Goal: Use online tool/utility: Use online tool/utility

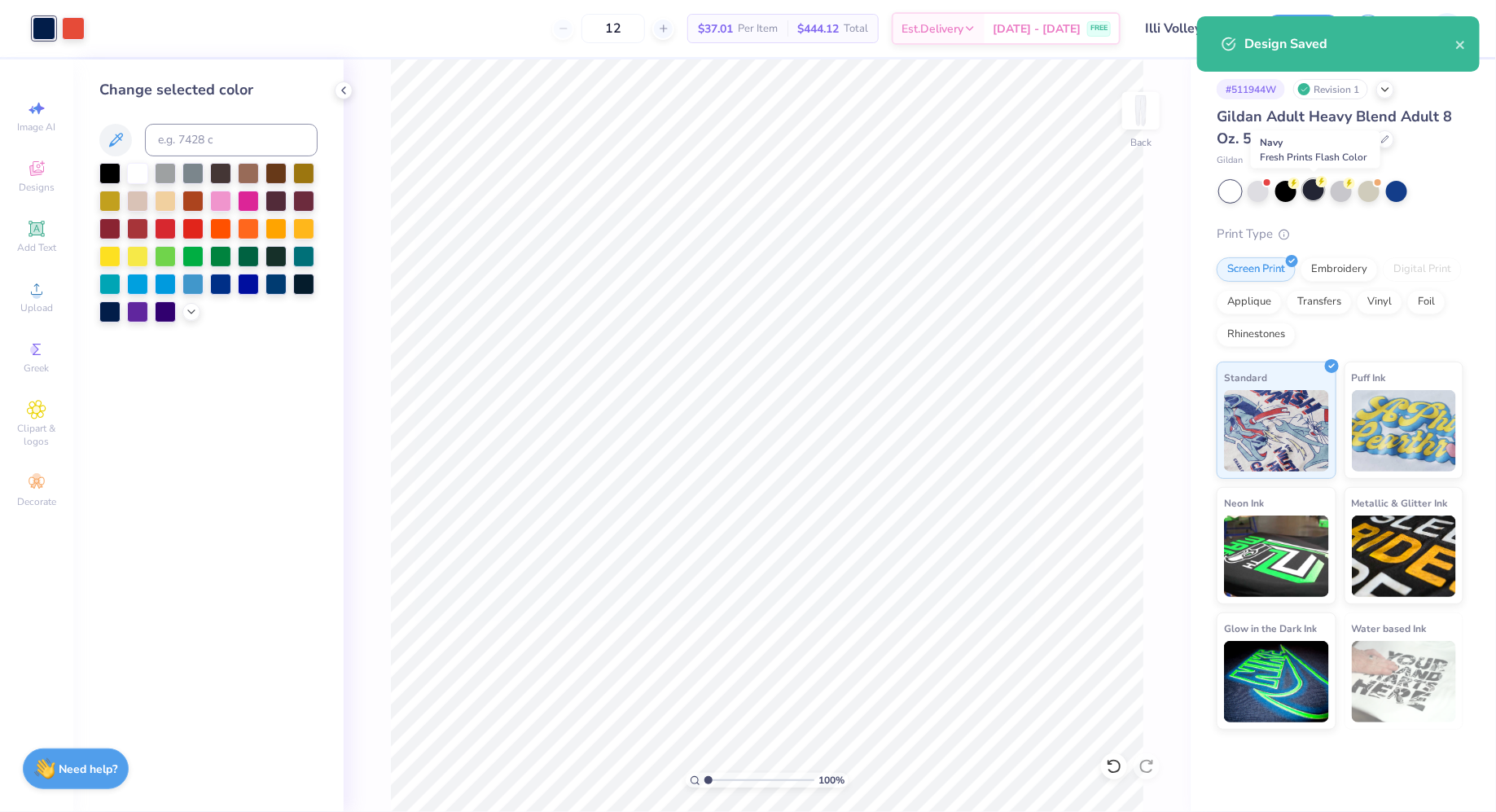
click at [1321, 195] on div at bounding box center [1313, 189] width 21 height 21
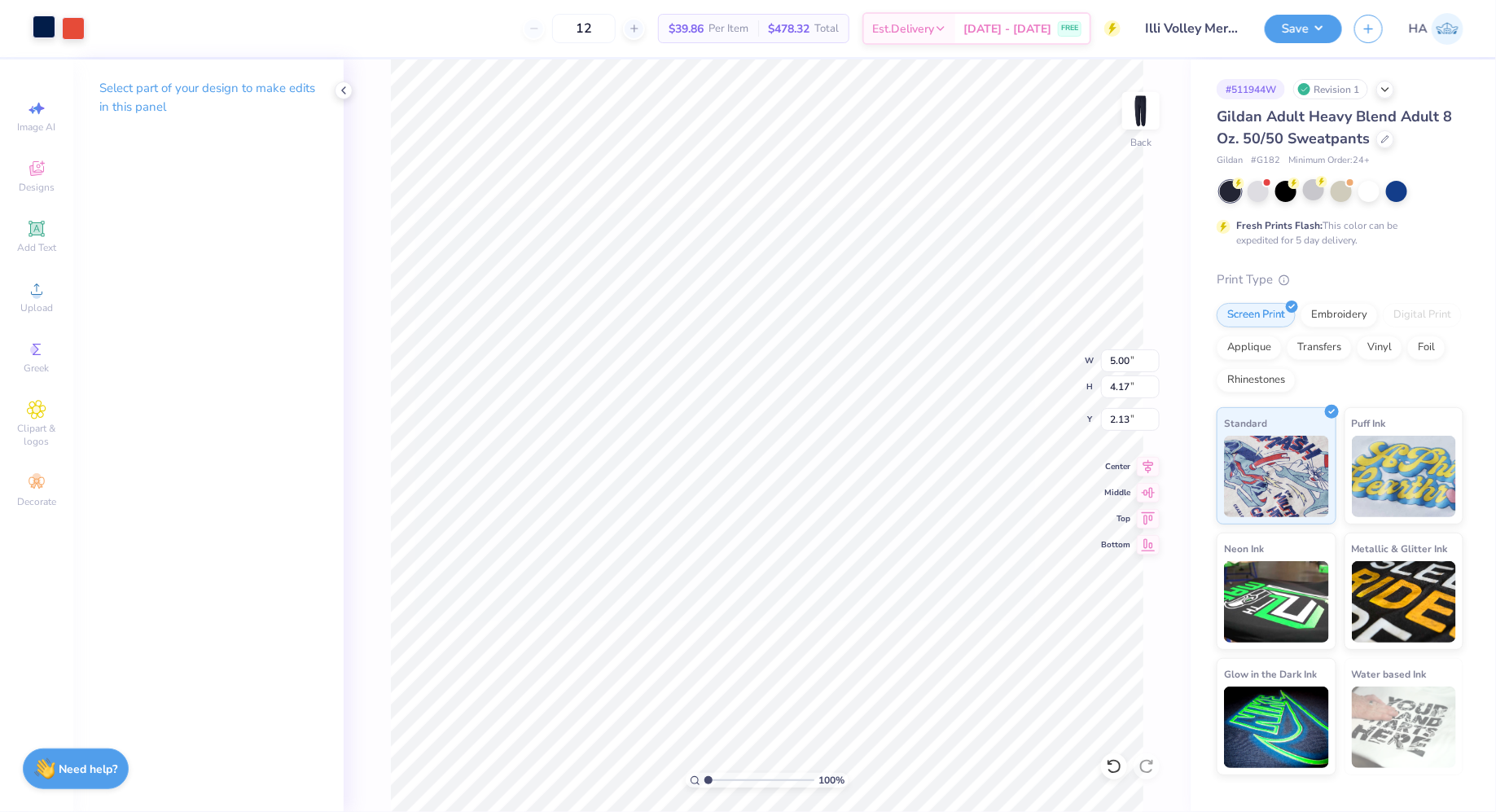
click at [47, 27] on div at bounding box center [44, 26] width 23 height 23
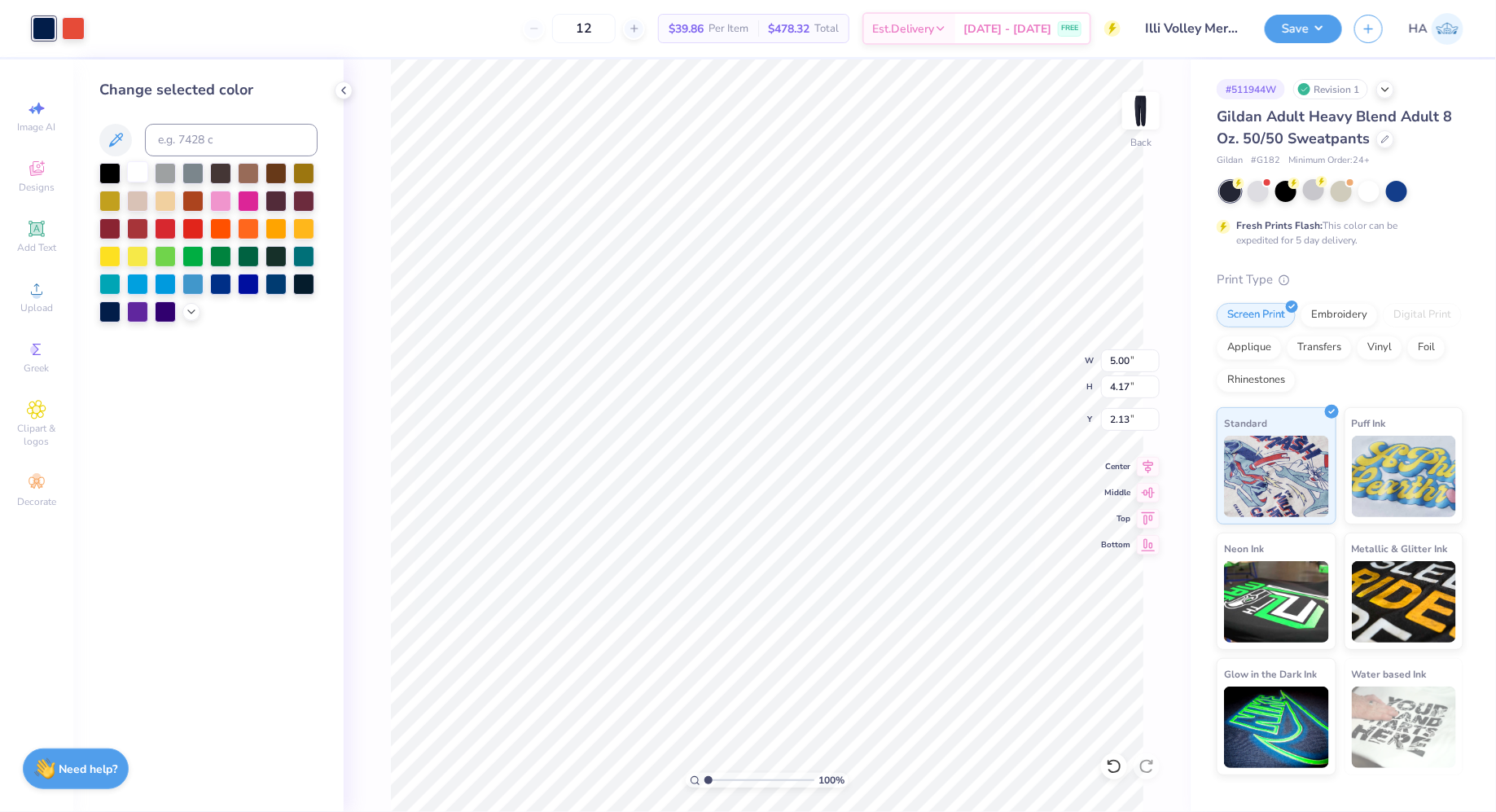
click at [131, 164] on div at bounding box center [137, 171] width 21 height 21
click at [1308, 23] on button "Save" at bounding box center [1303, 26] width 78 height 28
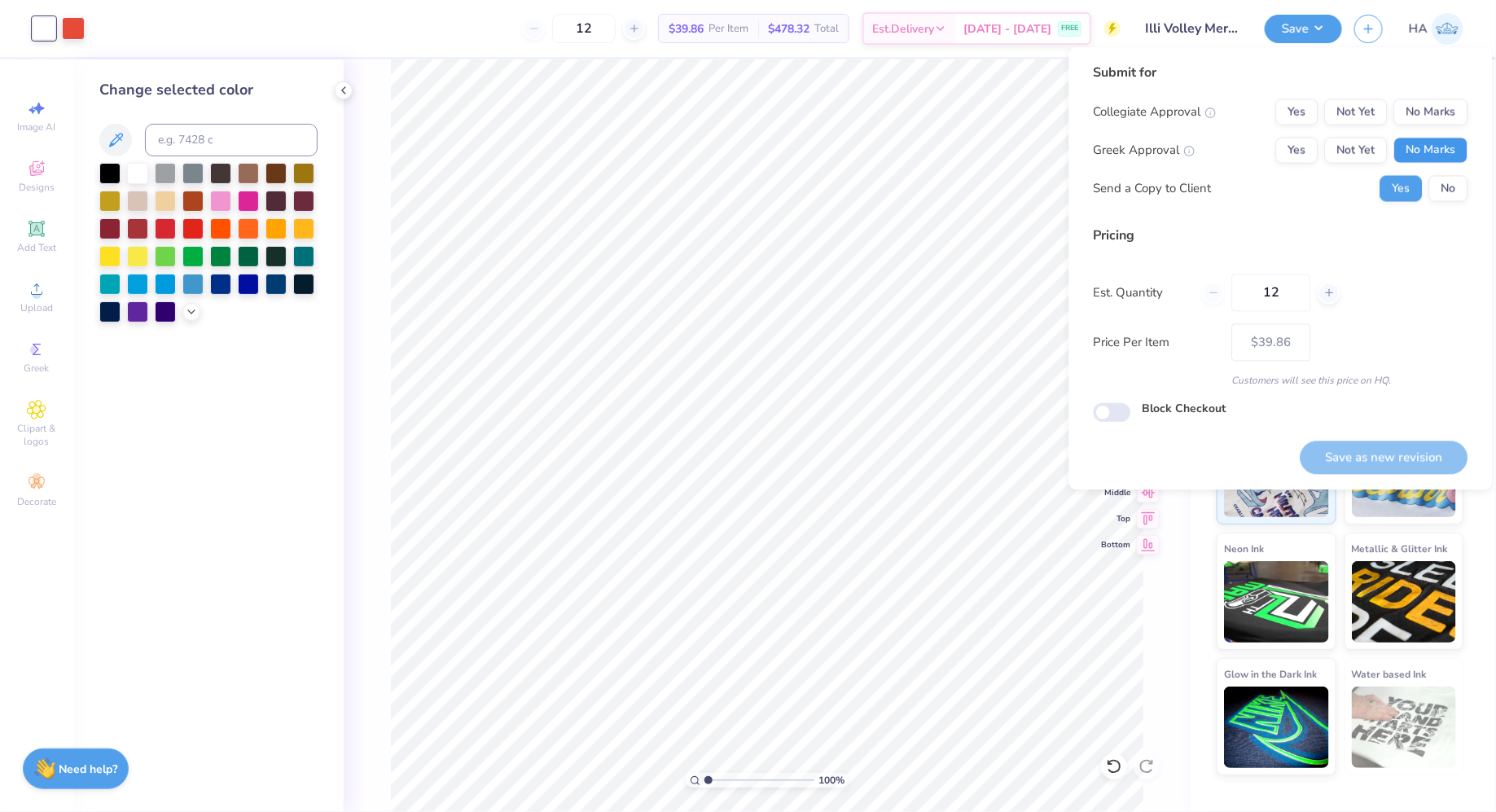
click at [1461, 159] on button "No Marks" at bounding box center [1431, 150] width 74 height 26
click at [1458, 130] on div "Collegiate Approval Yes Not Yet No Marks Greek Approval Yes Not Yet No Marks Se…" at bounding box center [1281, 150] width 375 height 102
click at [1458, 121] on button "No Marks" at bounding box center [1431, 112] width 74 height 26
click at [1373, 441] on button "Save as new revision" at bounding box center [1384, 456] width 168 height 33
type input "$39.86"
